Goal: Task Accomplishment & Management: Manage account settings

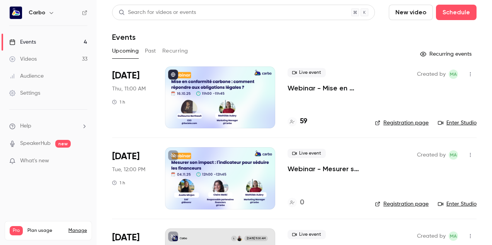
click at [178, 50] on button "Recurring" at bounding box center [175, 51] width 26 height 12
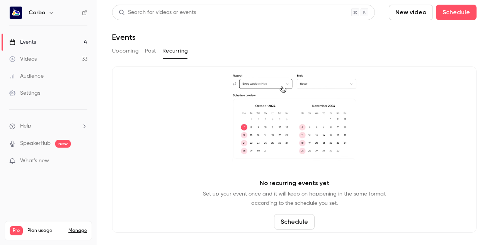
click at [154, 48] on button "Past" at bounding box center [150, 51] width 11 height 12
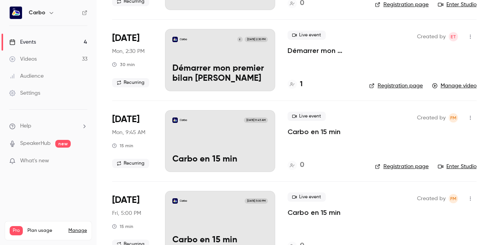
scroll to position [1073, 0]
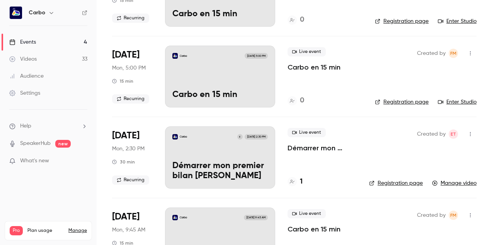
click at [471, 137] on icon "button" at bounding box center [471, 133] width 6 height 5
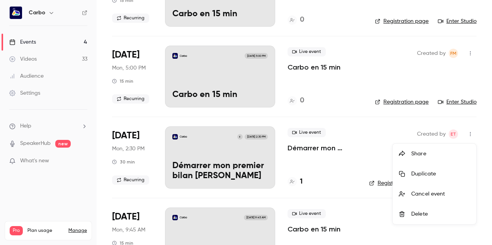
click at [469, 53] on div at bounding box center [246, 122] width 492 height 245
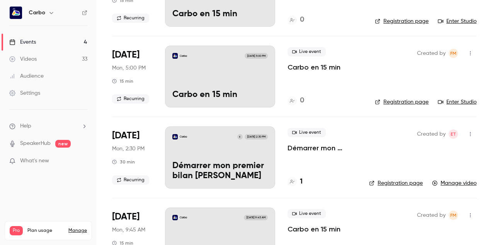
click at [471, 54] on icon "button" at bounding box center [471, 53] width 6 height 5
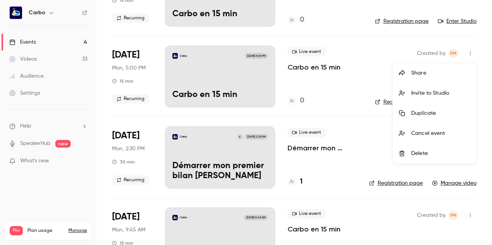
click at [436, 152] on div "Delete" at bounding box center [440, 154] width 59 height 8
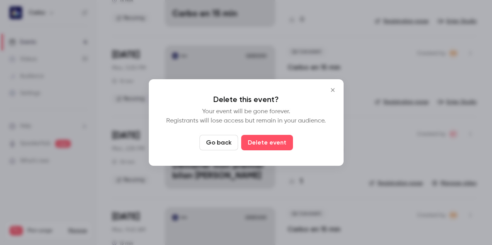
click at [332, 93] on icon "Close" at bounding box center [332, 90] width 9 height 6
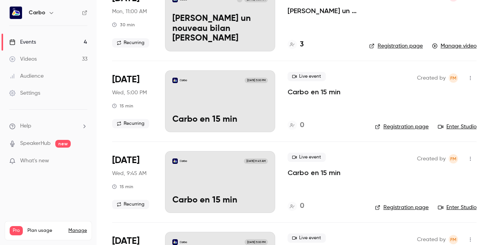
scroll to position [644, 0]
click at [472, 79] on icon "button" at bounding box center [471, 77] width 6 height 5
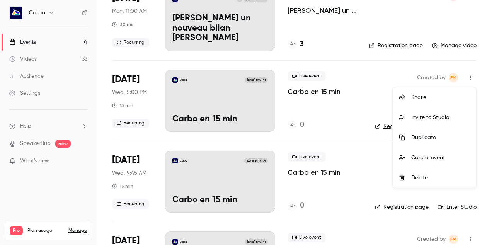
click at [338, 97] on div at bounding box center [246, 122] width 492 height 245
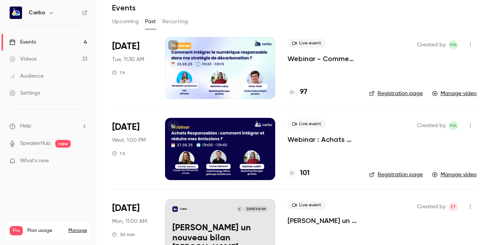
scroll to position [0, 0]
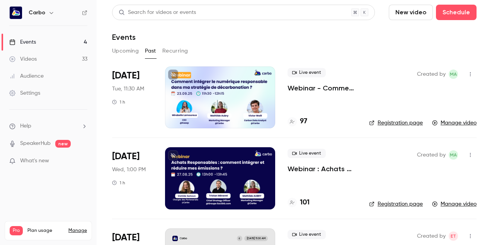
click at [131, 53] on button "Upcoming" at bounding box center [125, 51] width 27 height 12
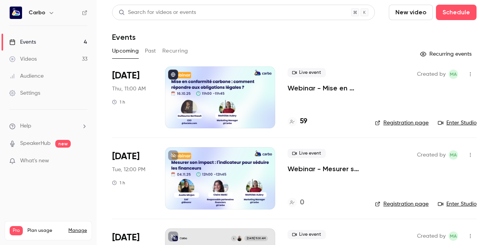
click at [150, 53] on button "Past" at bounding box center [150, 51] width 11 height 12
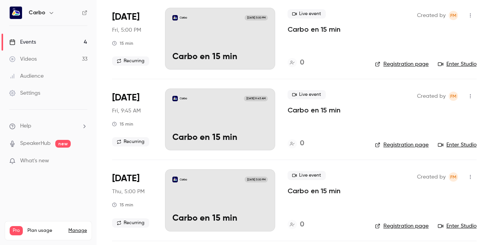
scroll to position [1992, 0]
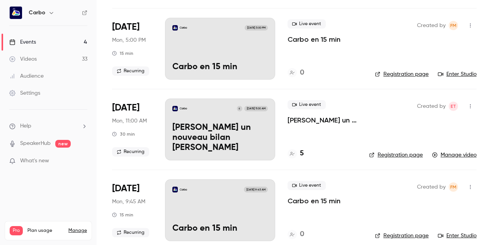
click at [46, 58] on link "Videos 33" at bounding box center [48, 59] width 97 height 17
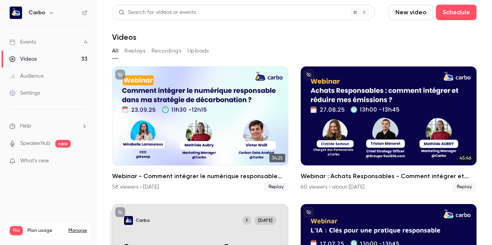
click at [66, 41] on link "Events 4" at bounding box center [48, 42] width 97 height 17
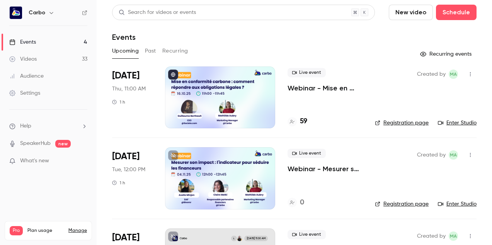
click at [200, 175] on div at bounding box center [220, 178] width 110 height 62
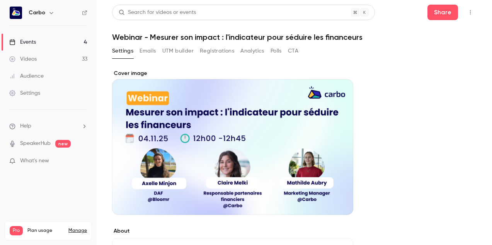
click at [188, 51] on button "UTM builder" at bounding box center [177, 51] width 31 height 12
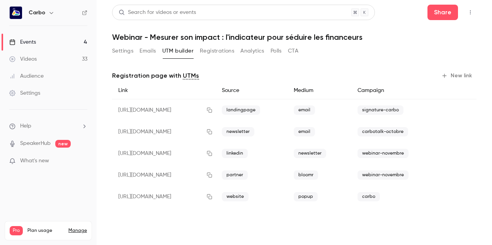
click at [128, 49] on button "Settings" at bounding box center [122, 51] width 21 height 12
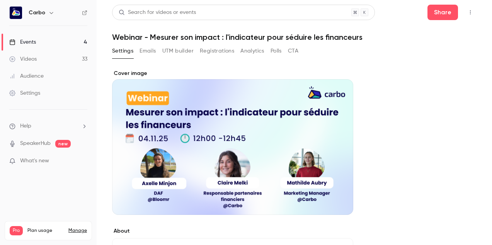
click at [64, 40] on link "Events 4" at bounding box center [48, 42] width 97 height 17
